Goal: Register for event/course

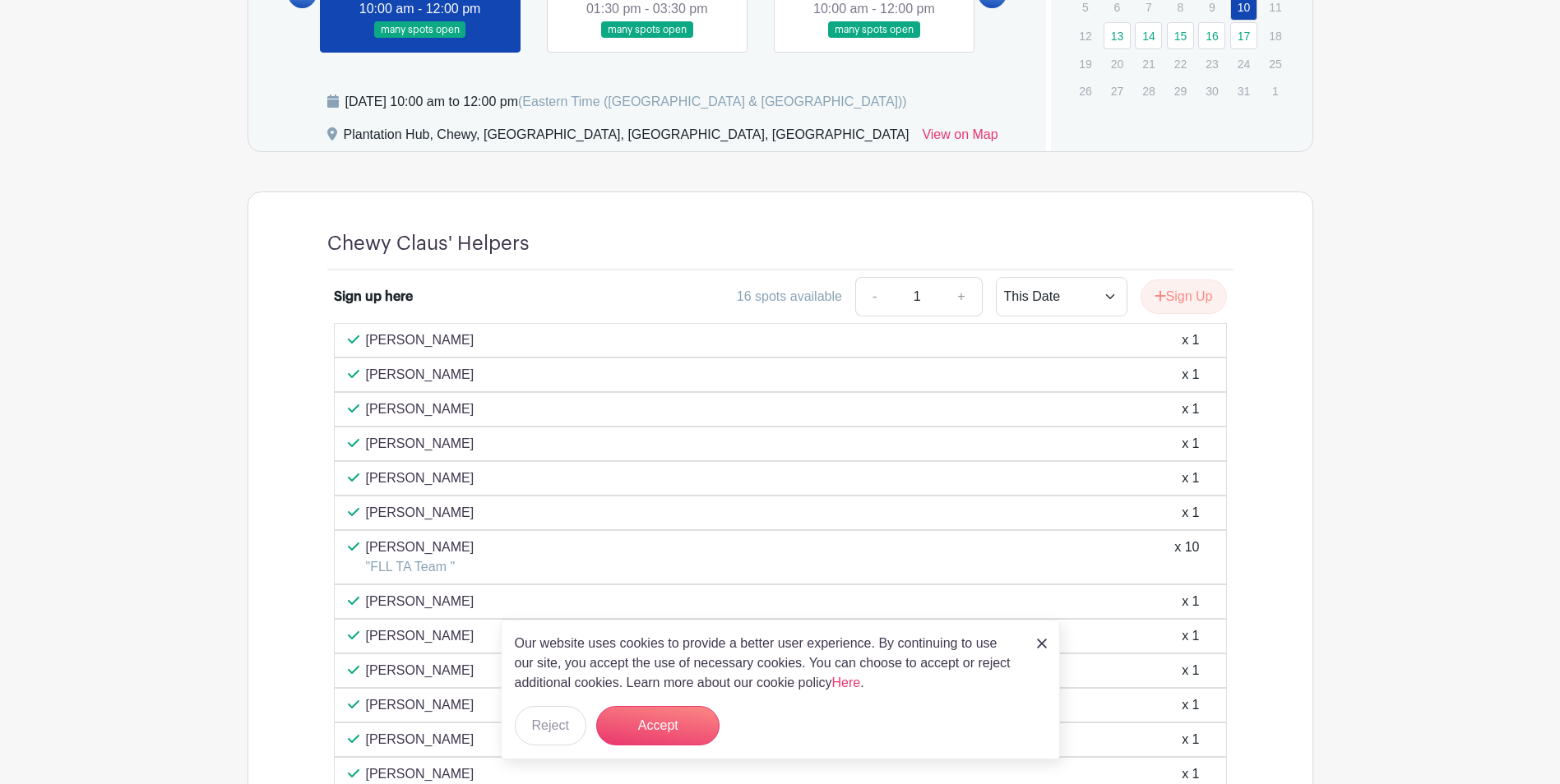
scroll to position [1069, 0]
click at [360, 375] on div "[PERSON_NAME] x 1" at bounding box center [780, 374] width 865 height 20
click at [356, 374] on icon at bounding box center [353, 373] width 11 height 13
click at [418, 368] on p "[PERSON_NAME]" at bounding box center [420, 374] width 109 height 20
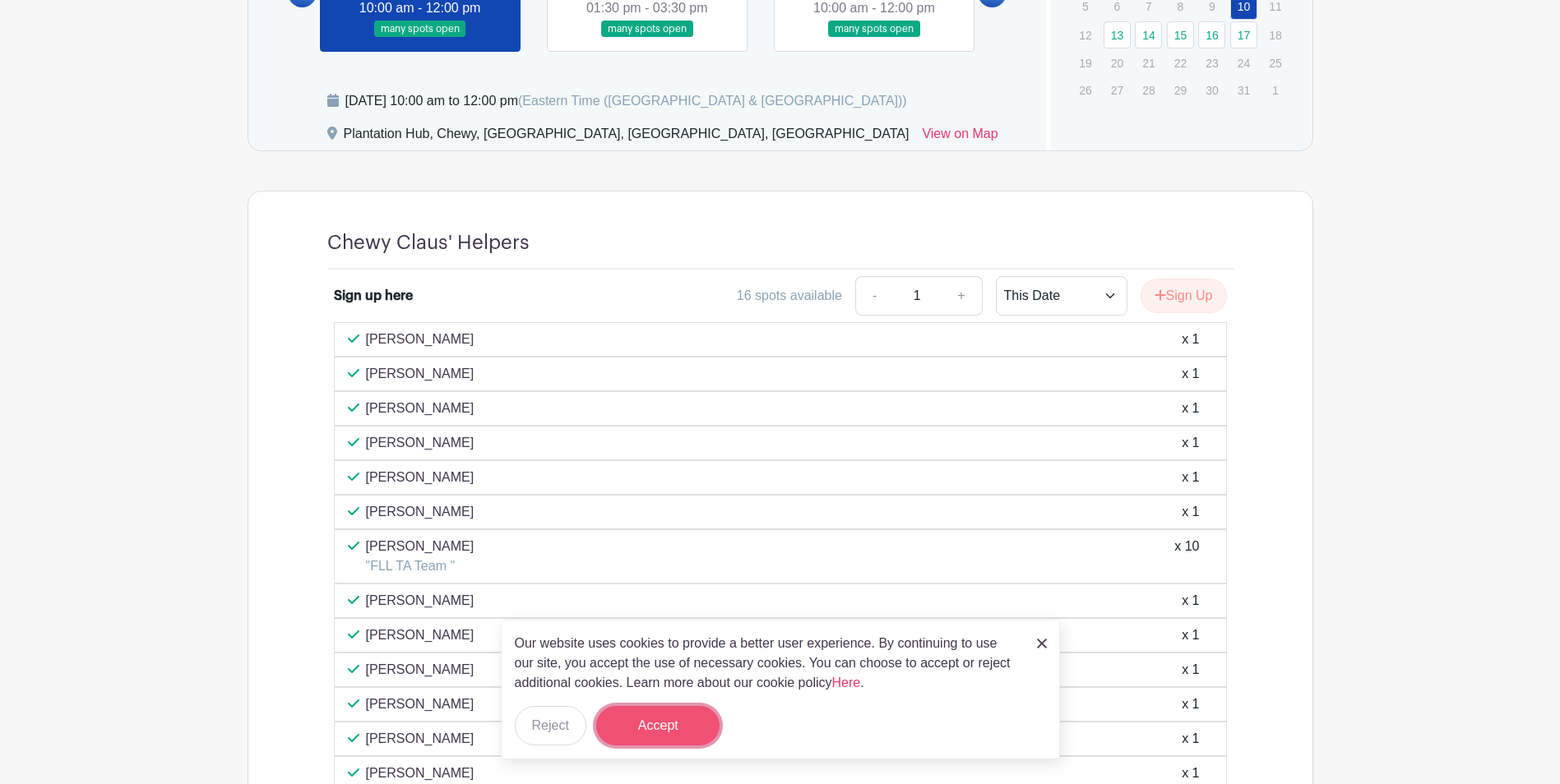
click at [657, 546] on button "Accept" at bounding box center [658, 726] width 124 height 39
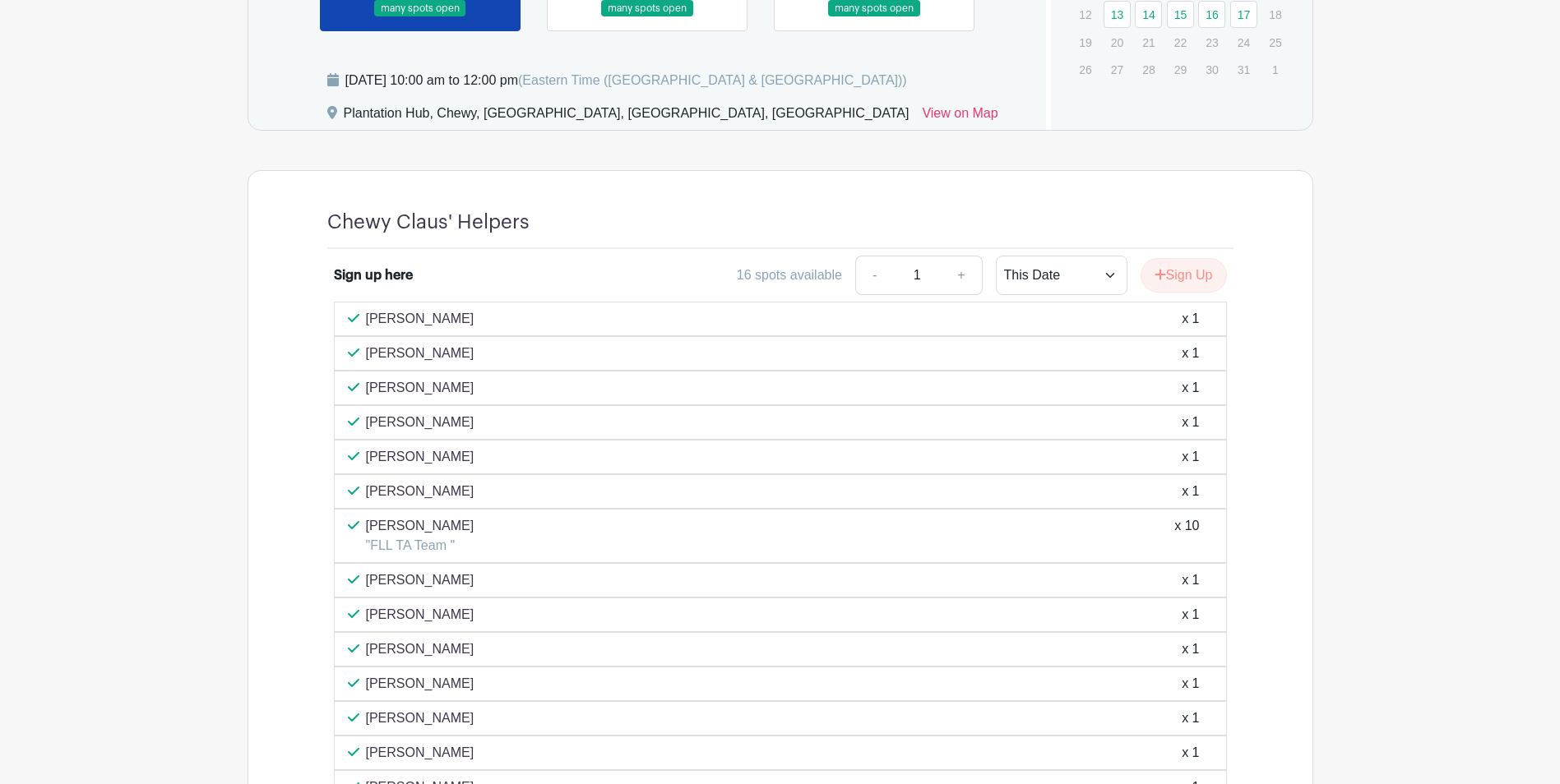
scroll to position [1060, 0]
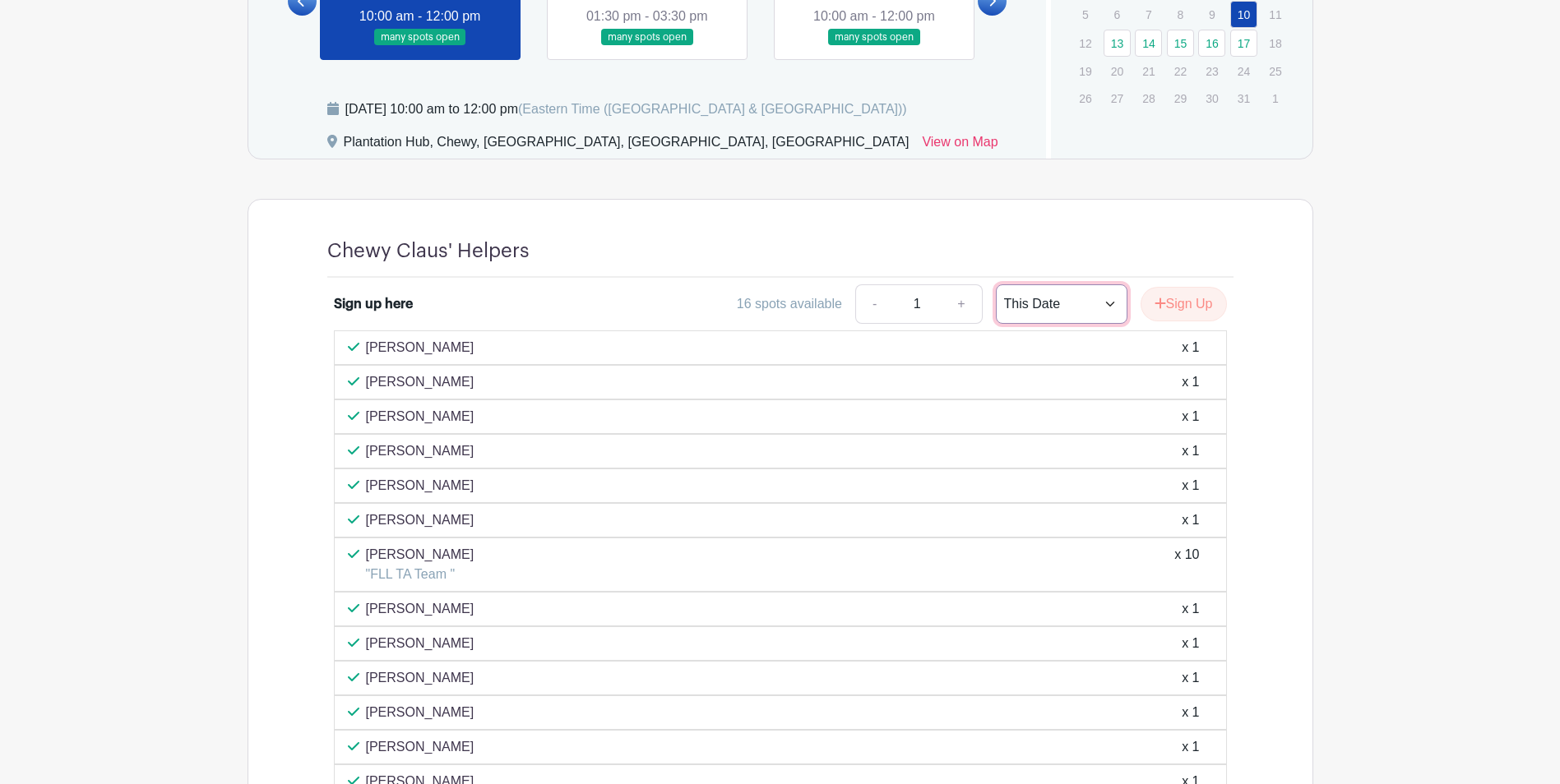
click at [765, 304] on select "This Date Select Dates" at bounding box center [1061, 303] width 132 height 39
click at [765, 219] on div "Chewy Claus' Helpers Sign up here 16 spots available - 1 + This Date Select Dat…" at bounding box center [780, 604] width 985 height 809
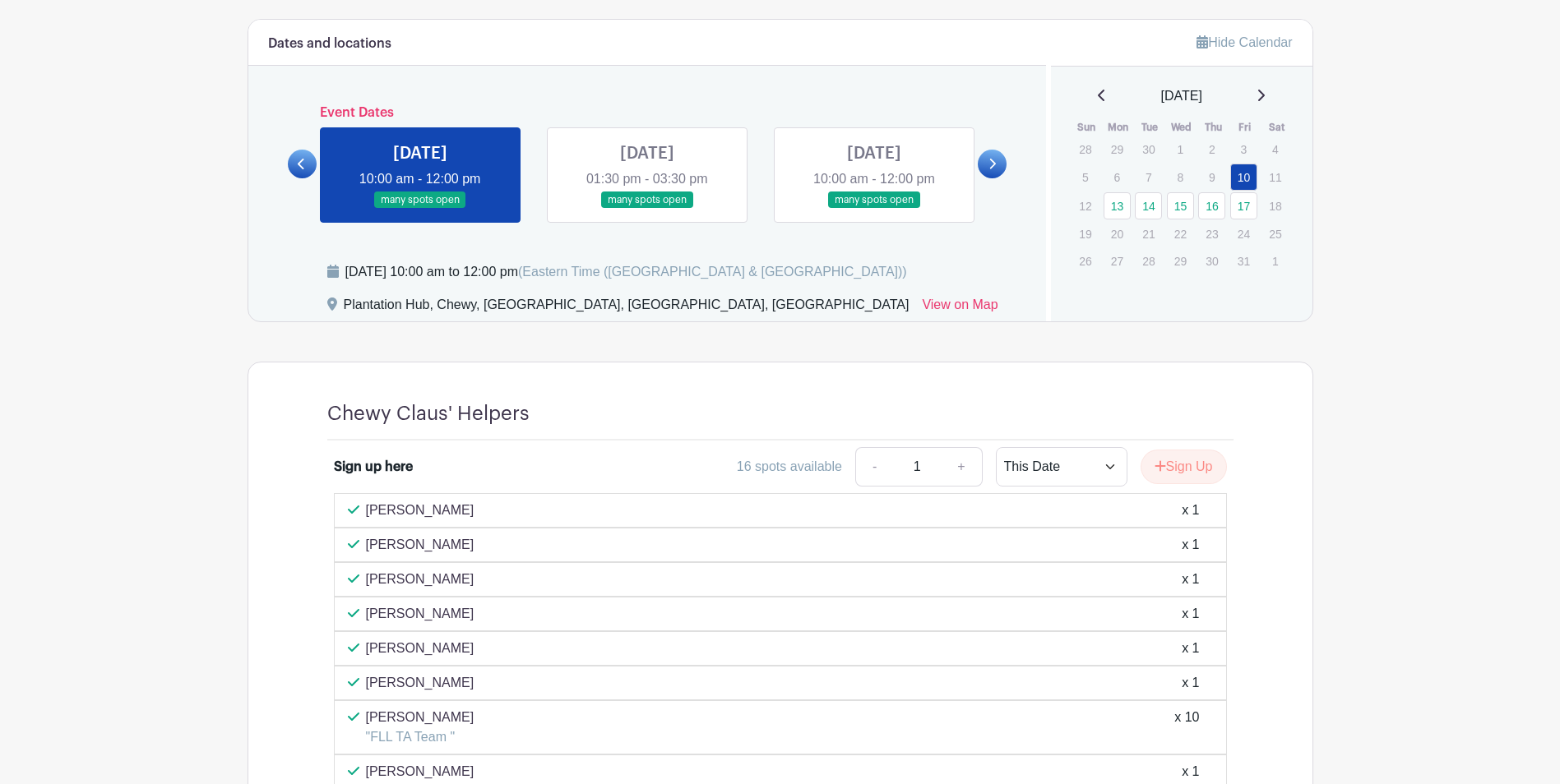
scroll to position [904, 0]
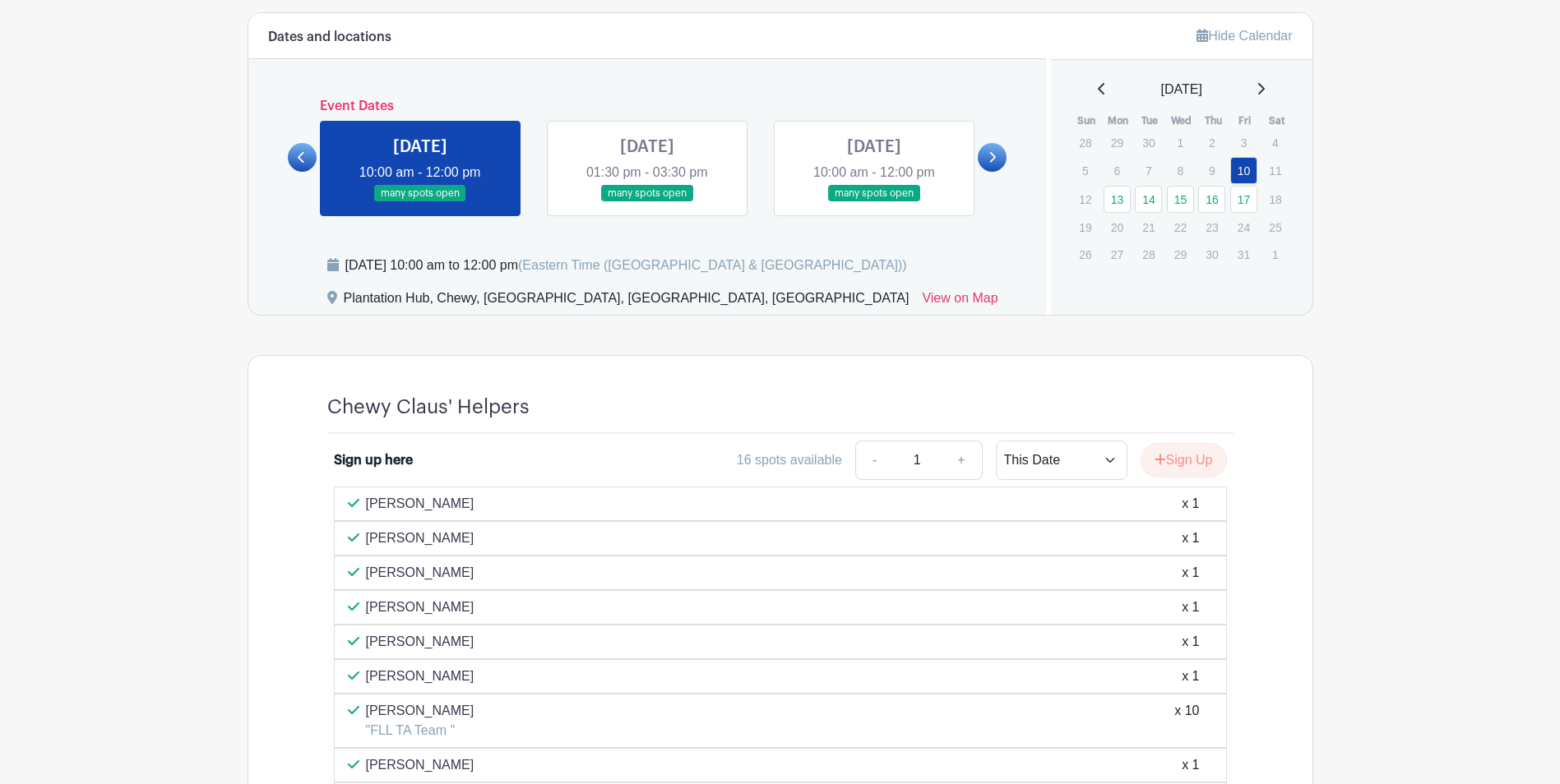
drag, startPoint x: 425, startPoint y: 510, endPoint x: 411, endPoint y: 492, distance: 22.8
click at [411, 492] on div "[PERSON_NAME] x 1" at bounding box center [780, 504] width 893 height 35
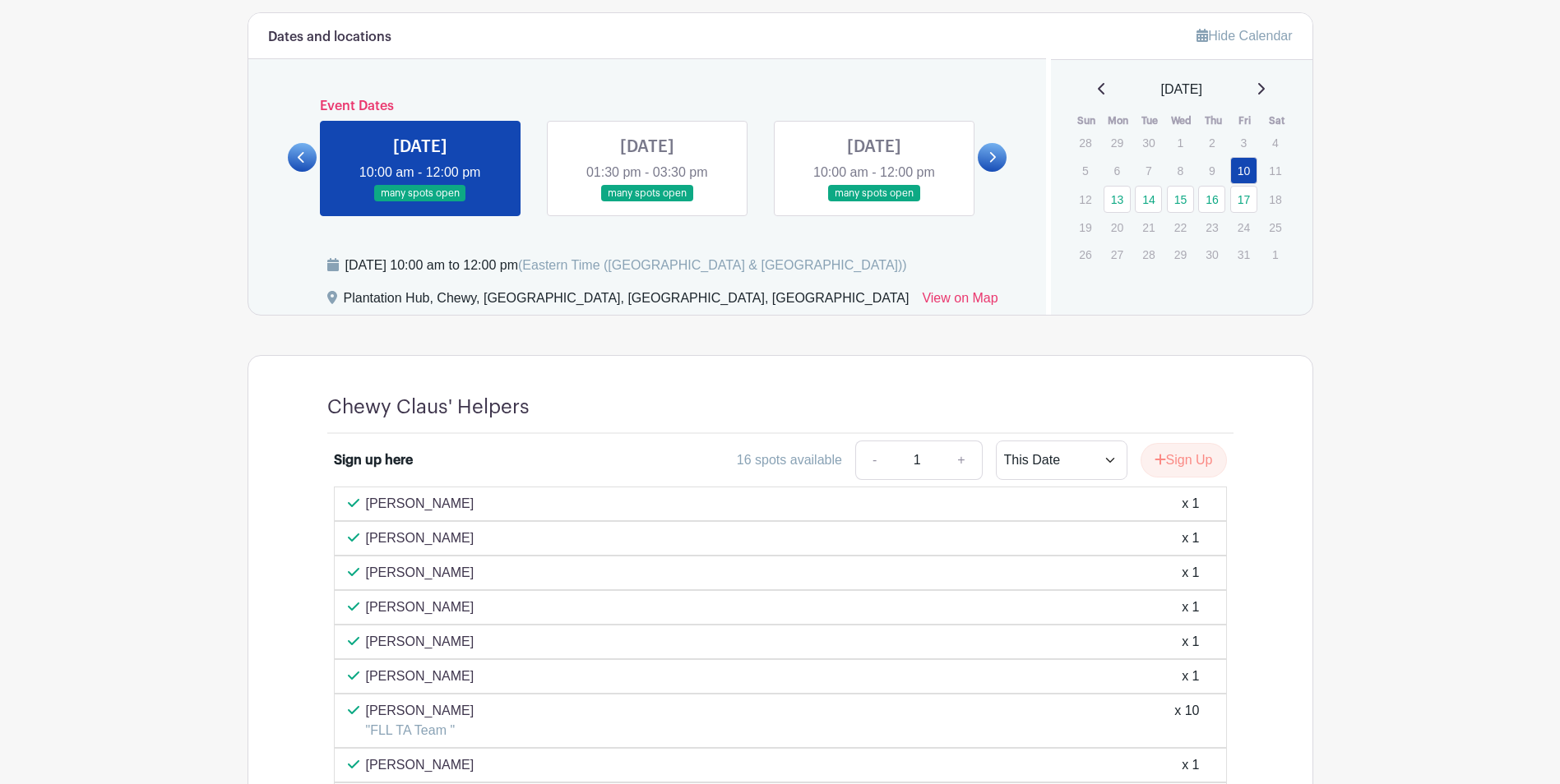
drag, startPoint x: 411, startPoint y: 492, endPoint x: 1063, endPoint y: 523, distance: 652.7
click at [765, 534] on div "[PERSON_NAME] x 1" at bounding box center [780, 538] width 865 height 20
click at [765, 498] on div "[PERSON_NAME] x 1" at bounding box center [780, 504] width 865 height 20
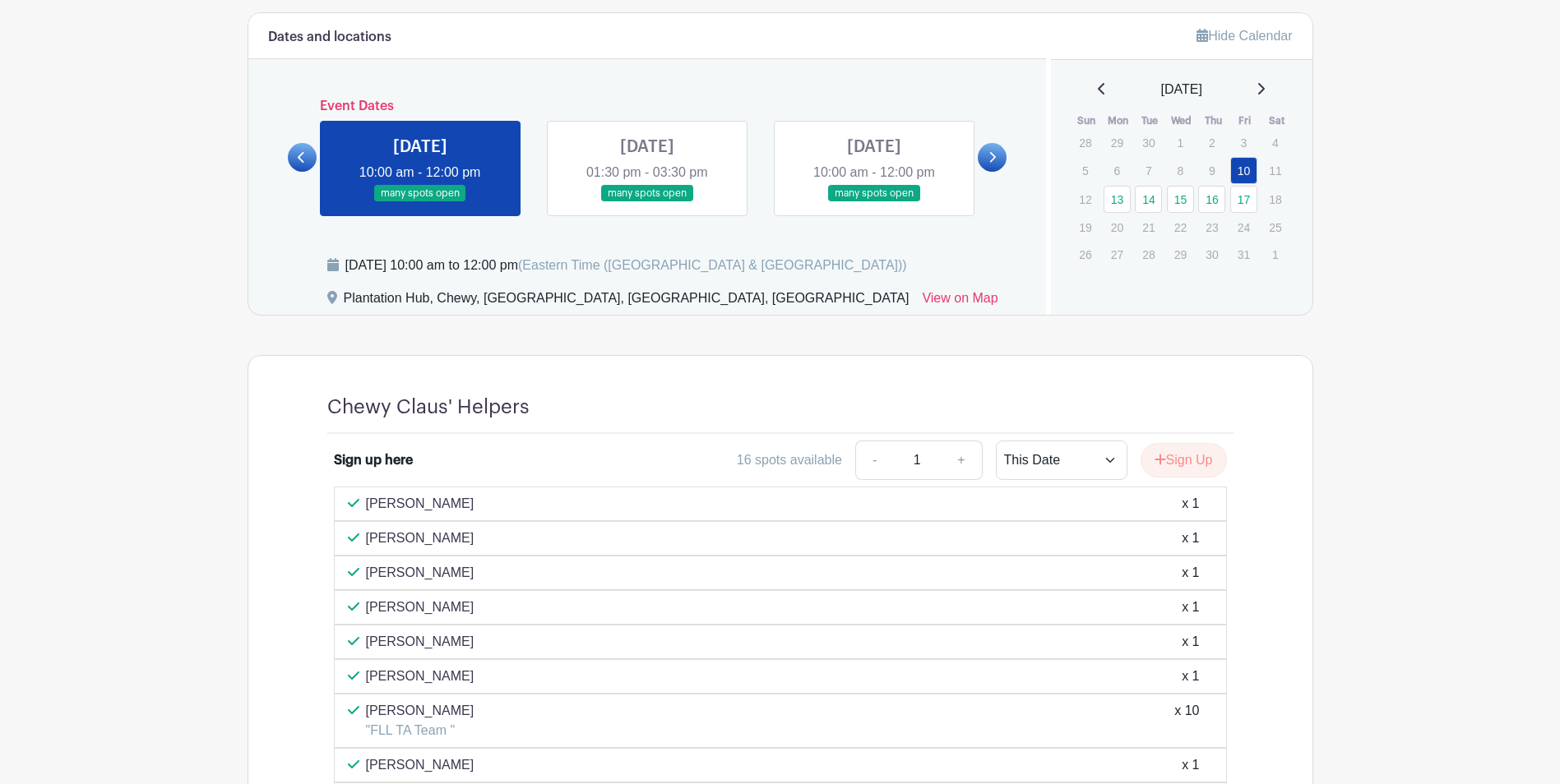
click at [765, 498] on div "[PERSON_NAME] x 1" at bounding box center [780, 504] width 865 height 20
drag, startPoint x: 1179, startPoint y: 498, endPoint x: 670, endPoint y: 526, distance: 509.8
click at [675, 527] on div "[PERSON_NAME] x 1" at bounding box center [780, 538] width 893 height 35
click at [666, 526] on div "[PERSON_NAME] x 1" at bounding box center [780, 538] width 893 height 35
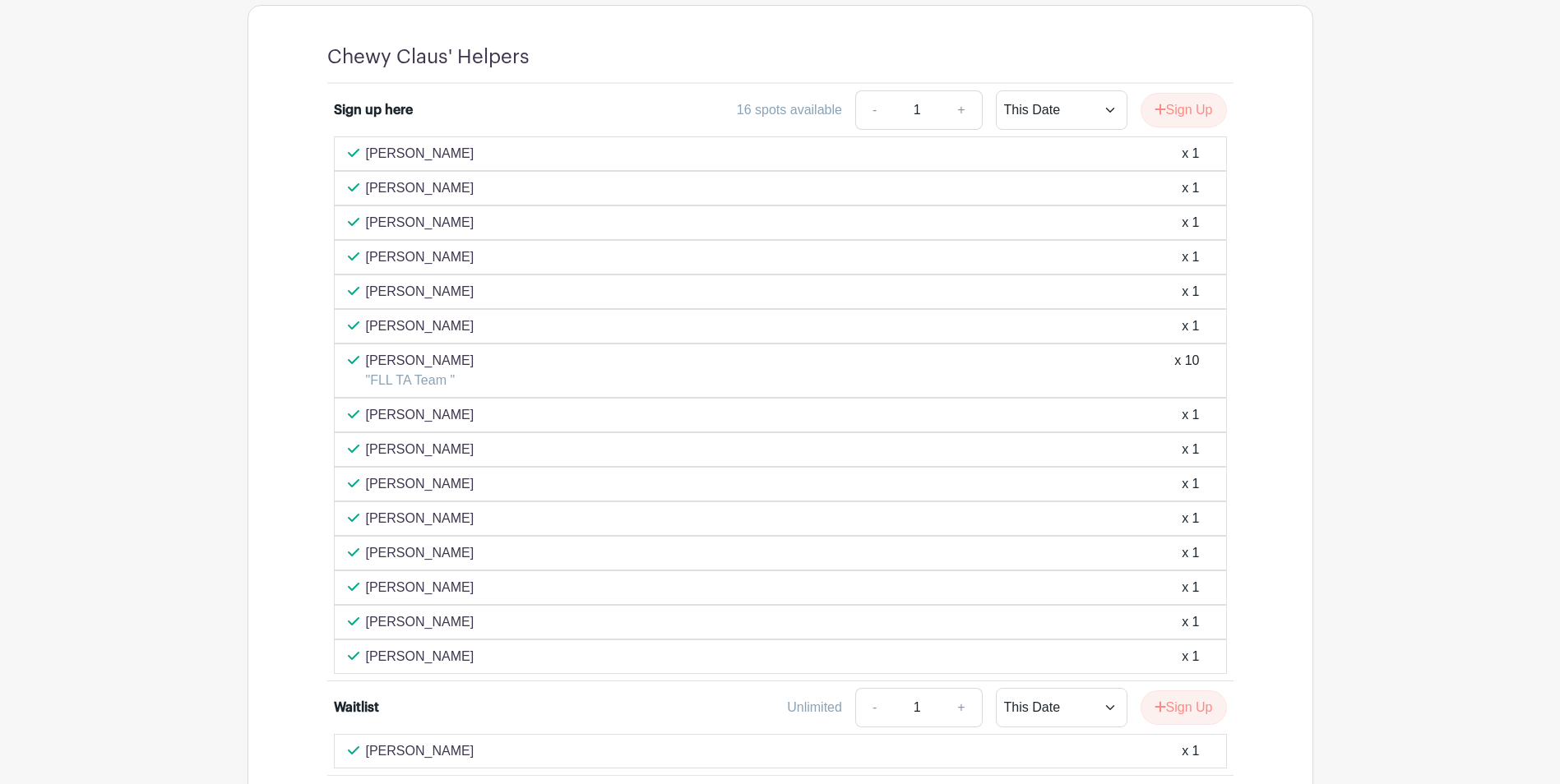
scroll to position [1389, 0]
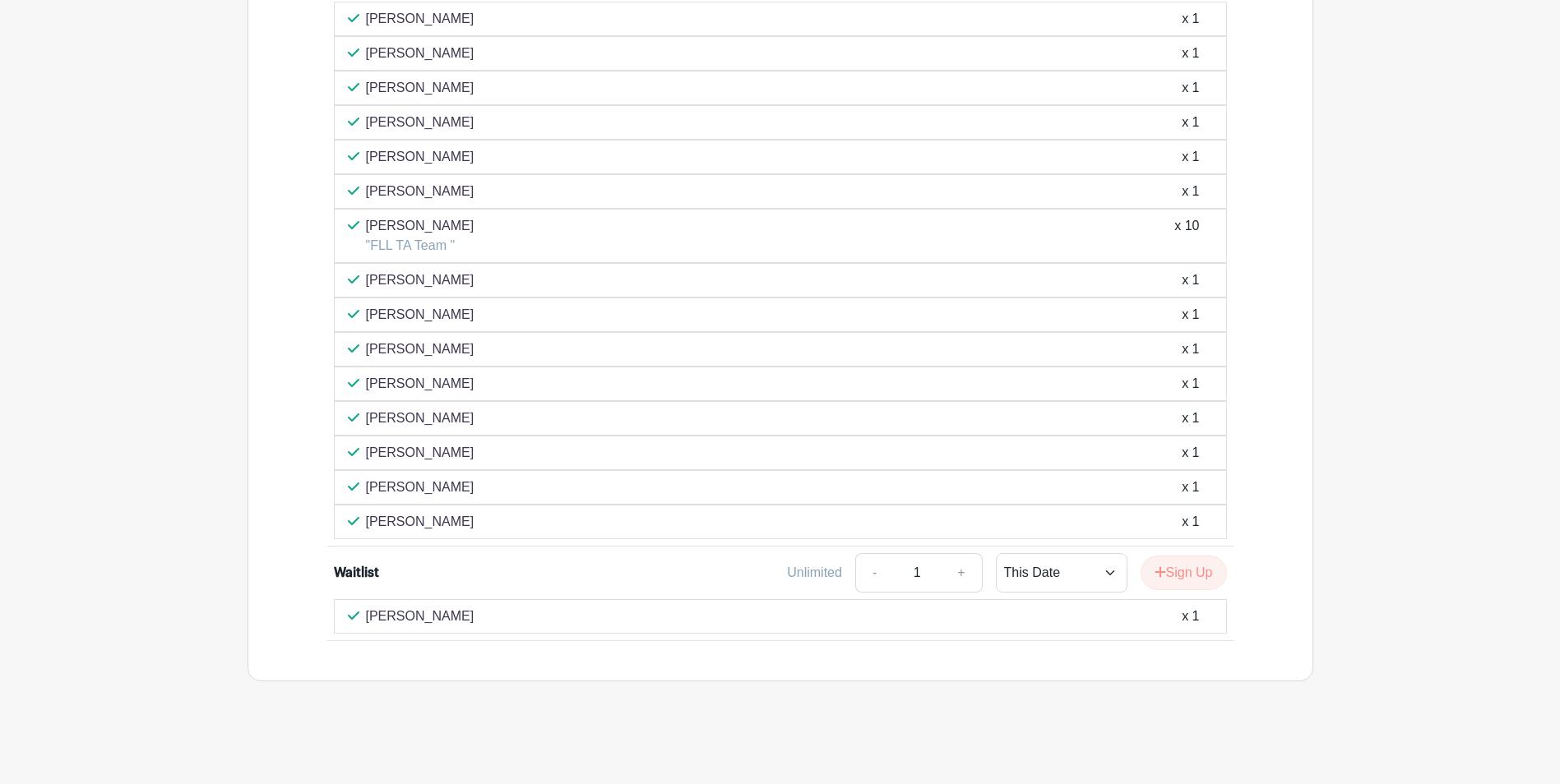
click at [473, 546] on div "[PERSON_NAME] x 1" at bounding box center [780, 616] width 865 height 20
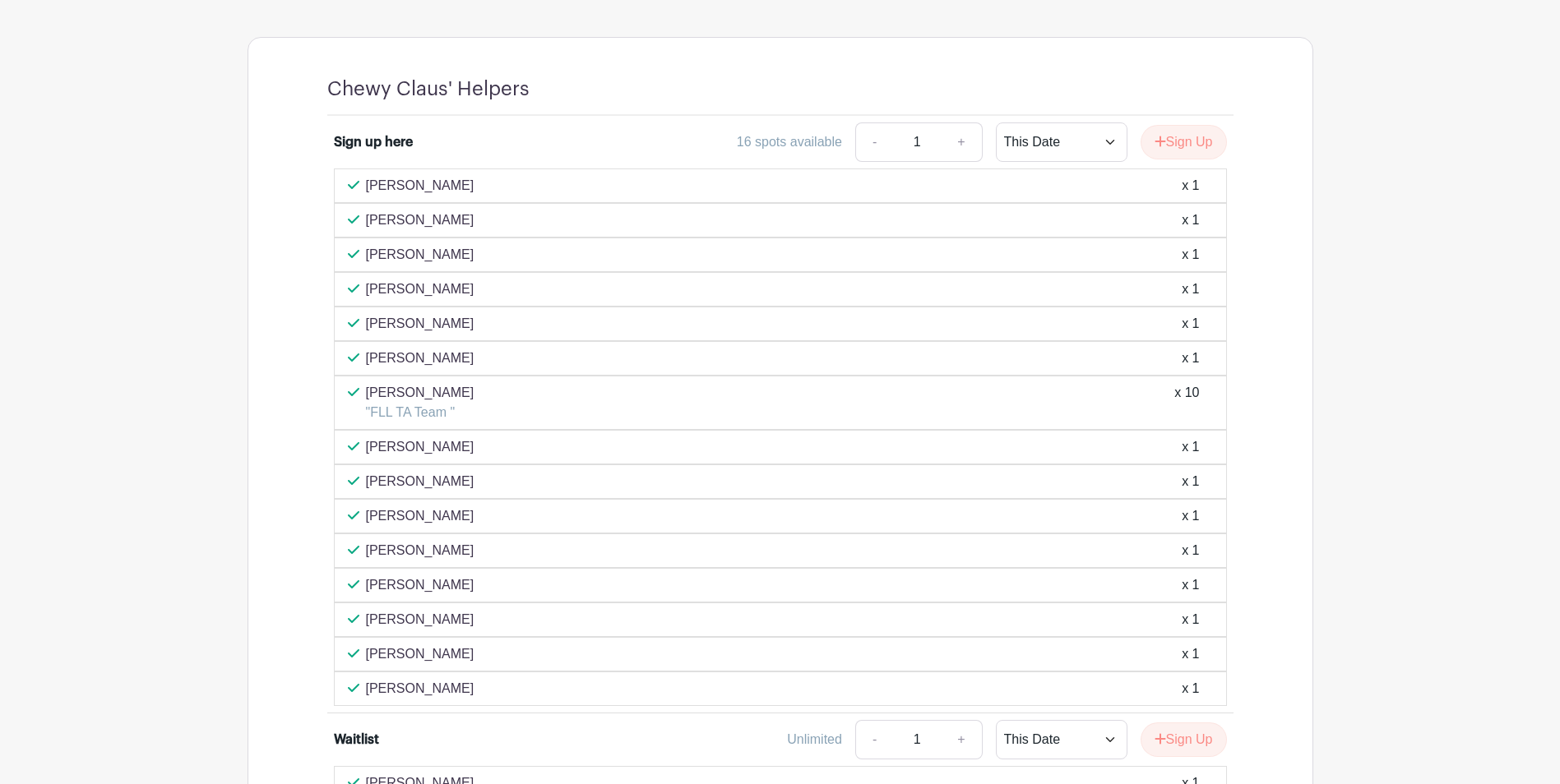
scroll to position [1060, 0]
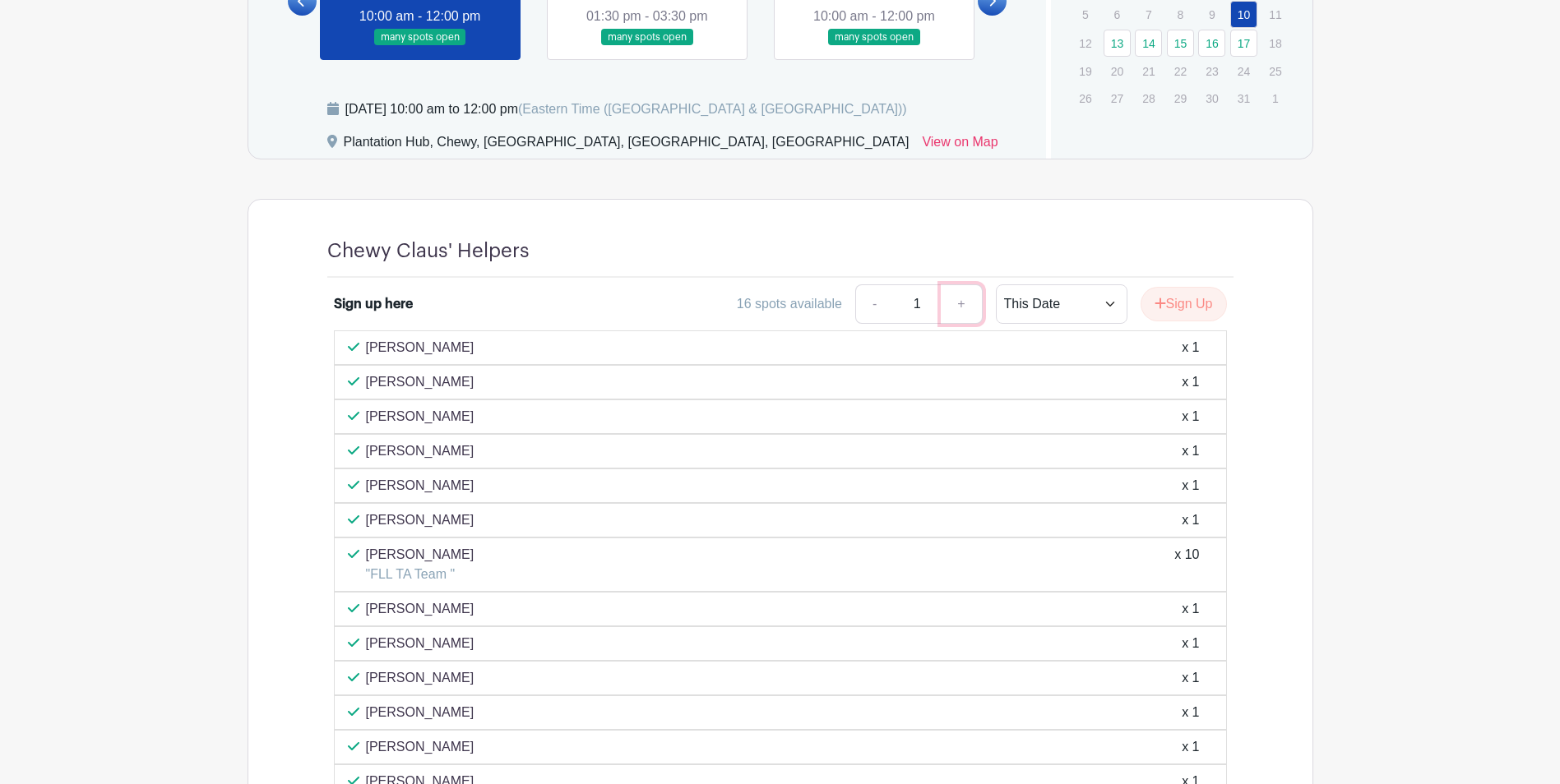
click at [765, 311] on link "+" at bounding box center [960, 303] width 41 height 39
click at [765, 307] on link "-" at bounding box center [873, 303] width 37 height 39
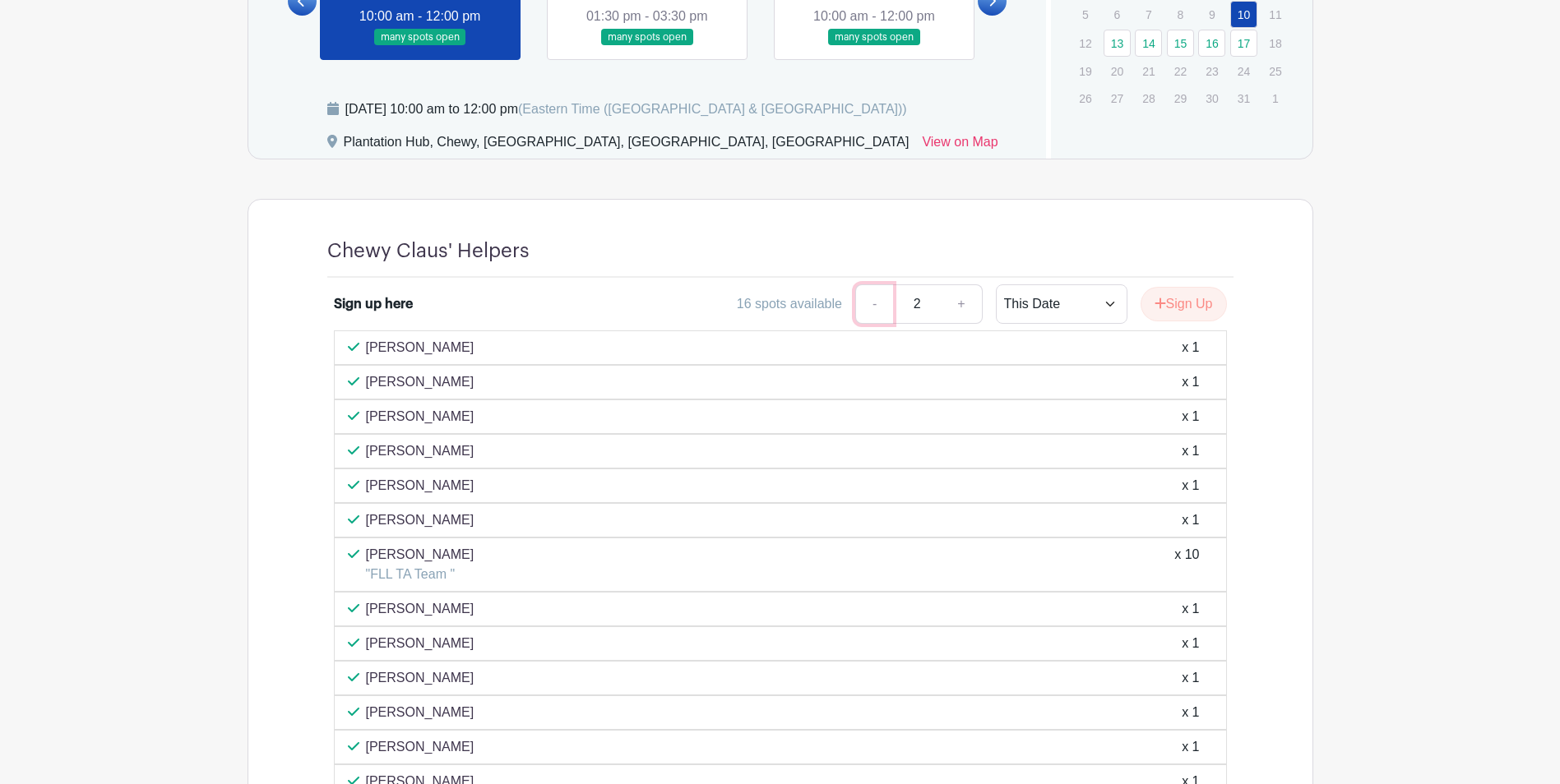
click at [765, 307] on link "-" at bounding box center [873, 303] width 37 height 39
type input "1"
click at [765, 307] on link "-" at bounding box center [873, 303] width 37 height 39
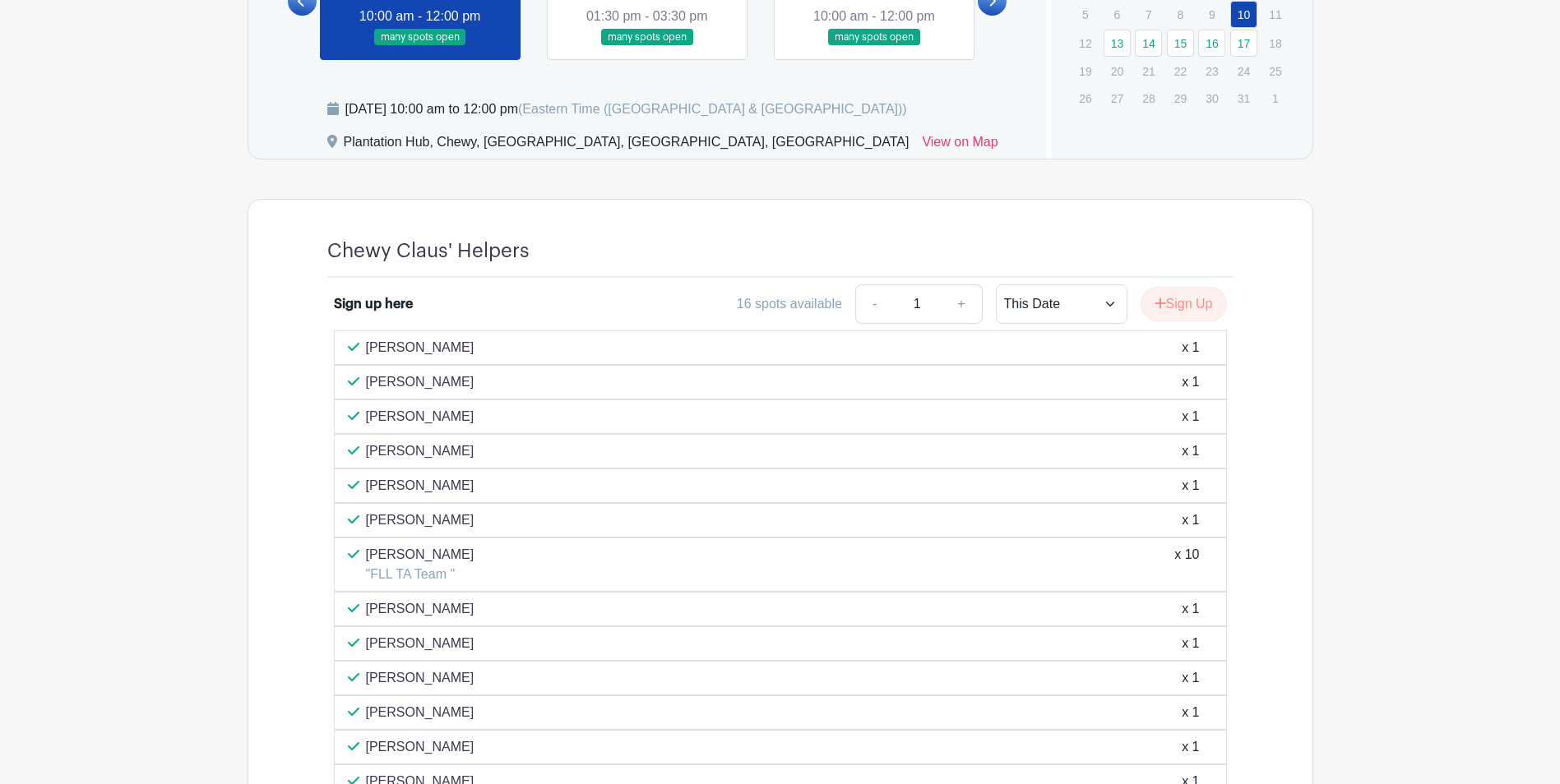
click at [765, 387] on main "Log In Sign Up for Free Life@Chewy's Events [STREET_ADDRESS] Workshops Created …" at bounding box center [780, 26] width 1560 height 2173
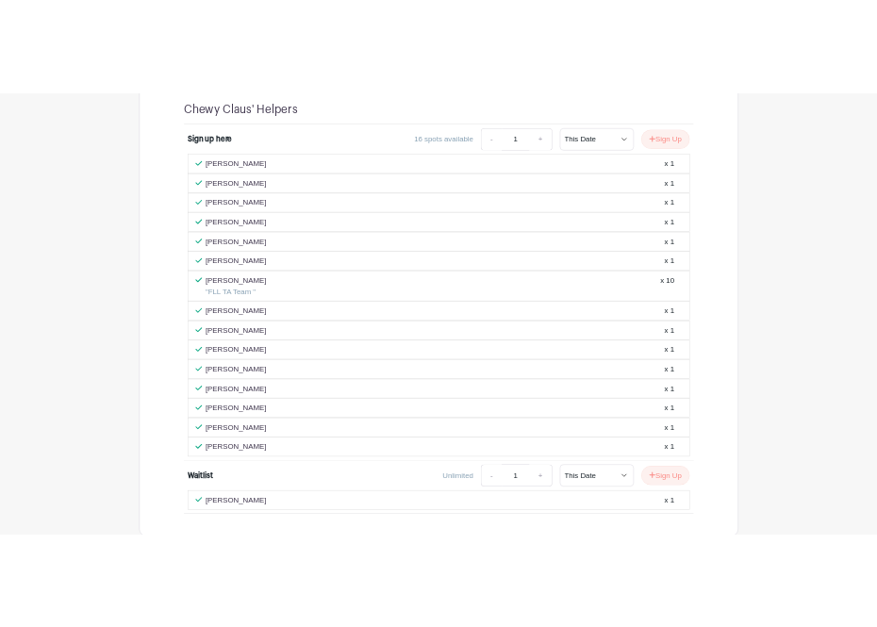
scroll to position [1312, 0]
